Goal: Find specific page/section: Find specific page/section

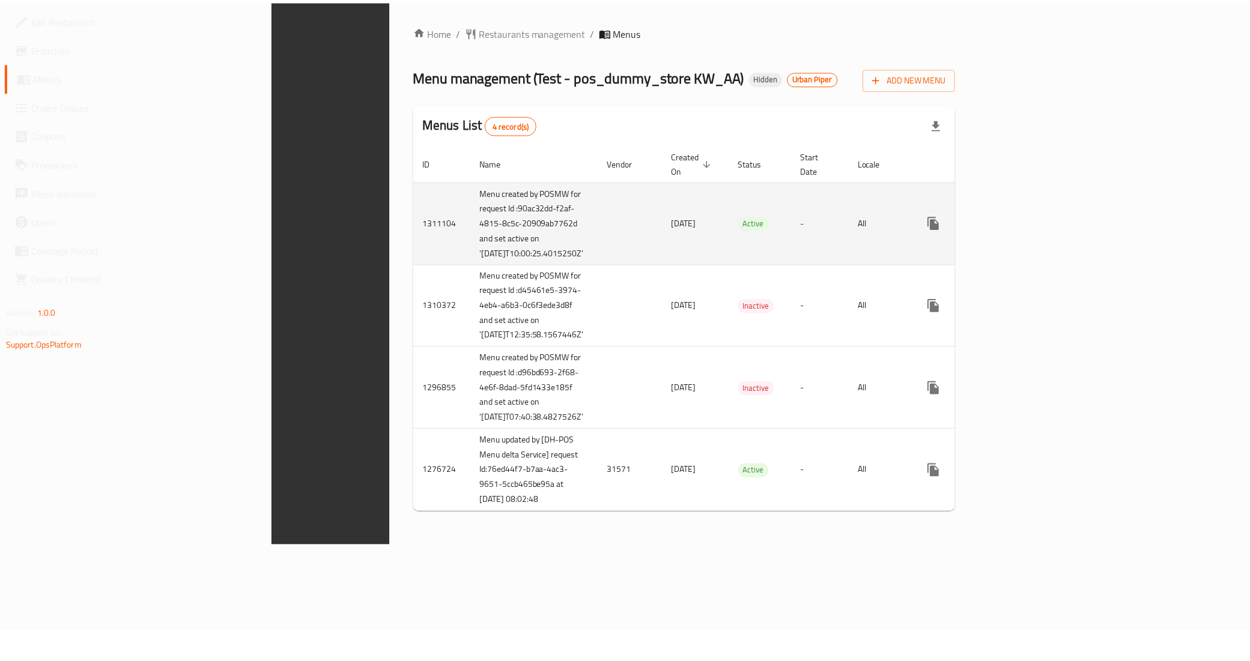
scroll to position [7, 0]
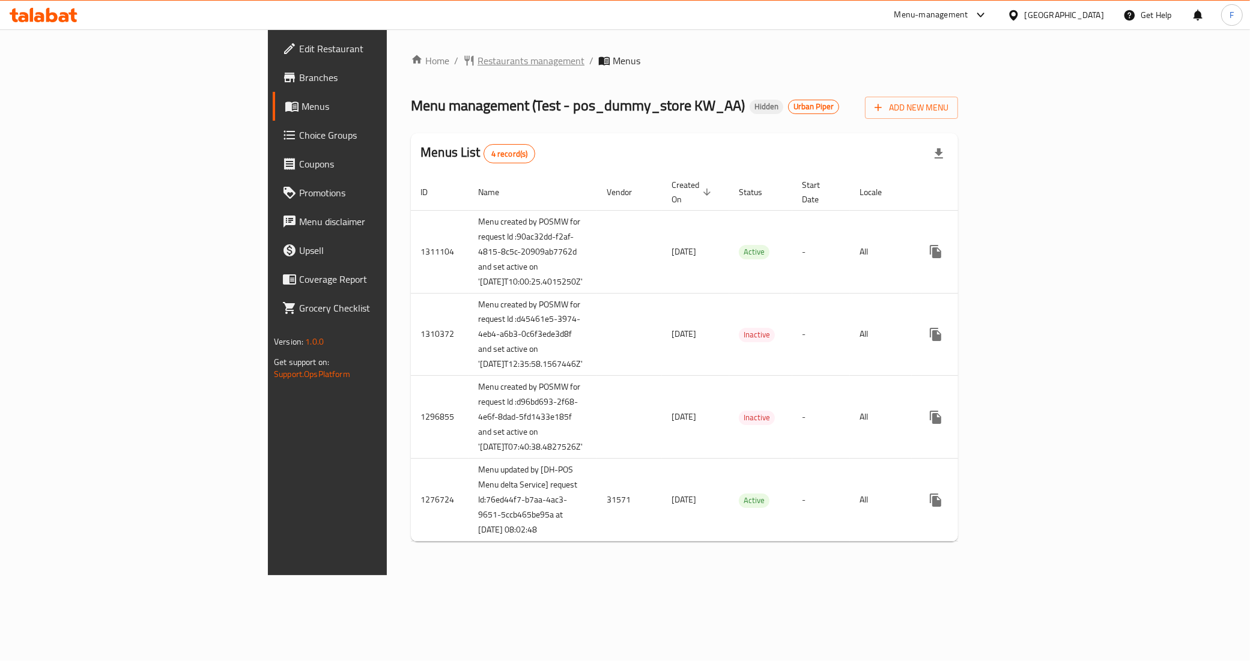
click at [478, 53] on span "Restaurants management" at bounding box center [531, 60] width 107 height 14
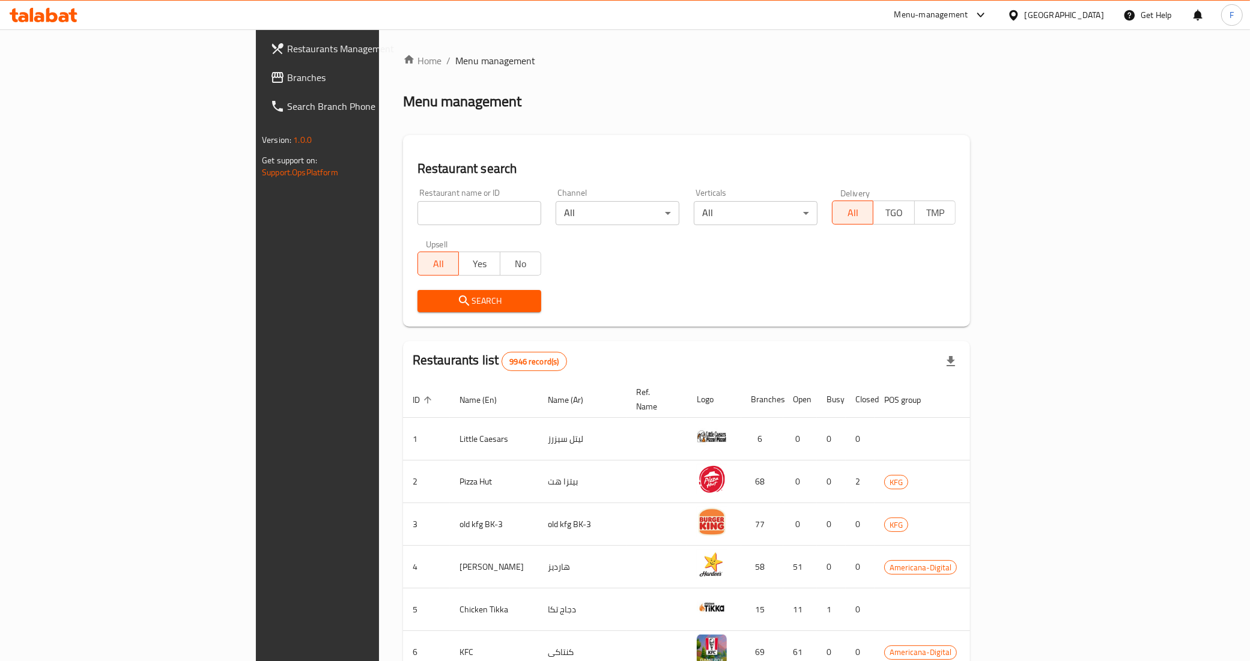
click at [418, 211] on input "search" at bounding box center [480, 213] width 124 height 24
paste input "8125"
type input "8125"
click at [427, 296] on span "Search" at bounding box center [479, 301] width 105 height 15
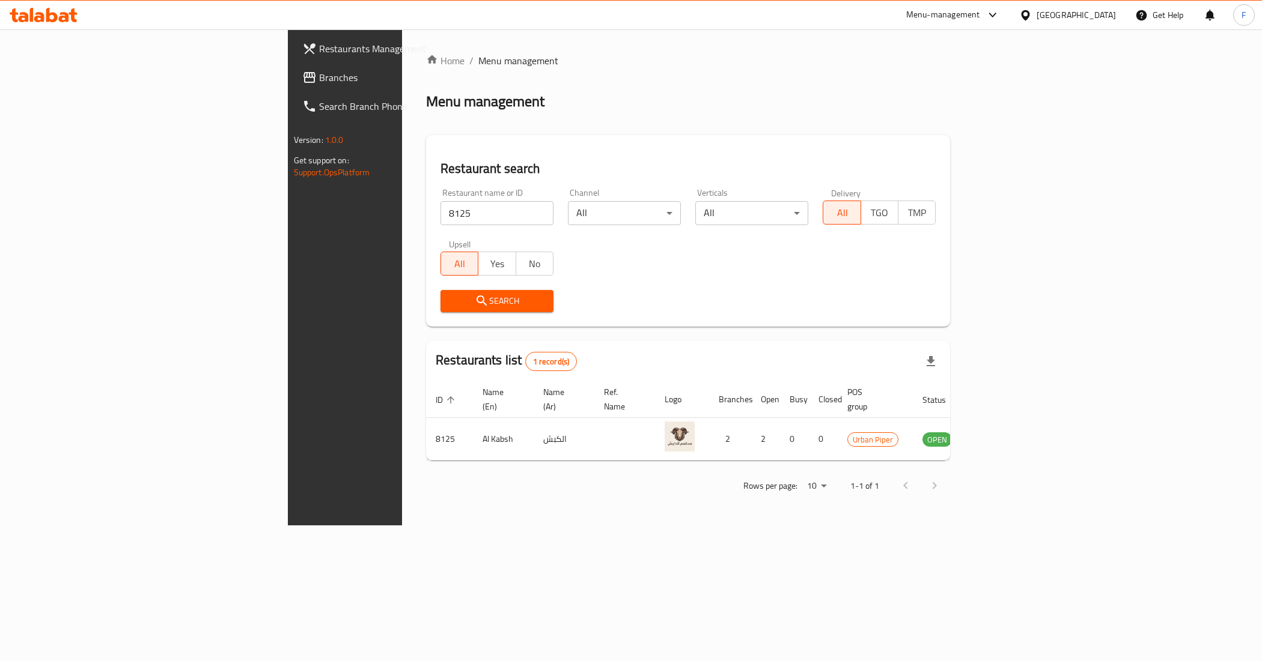
click at [950, 75] on div "Home / Menu management Menu management Restaurant search Restaurant name or ID …" at bounding box center [688, 277] width 524 height 448
click at [980, 13] on div "Menu-management" at bounding box center [943, 15] width 74 height 14
click at [917, 217] on div "Restaurant-Management" at bounding box center [931, 216] width 94 height 13
